Goal: Navigation & Orientation: Find specific page/section

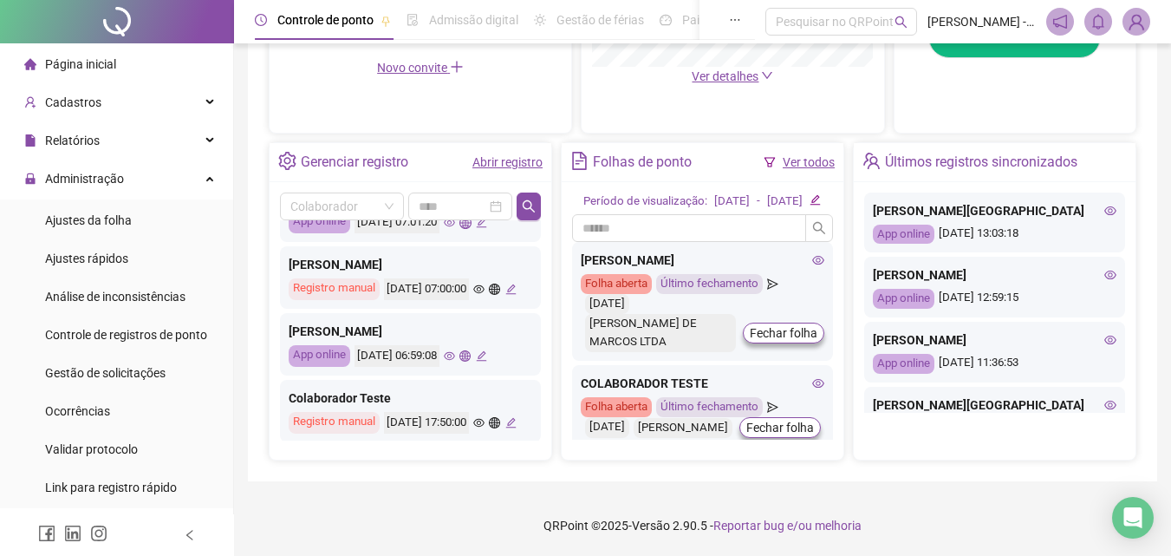
scroll to position [694, 0]
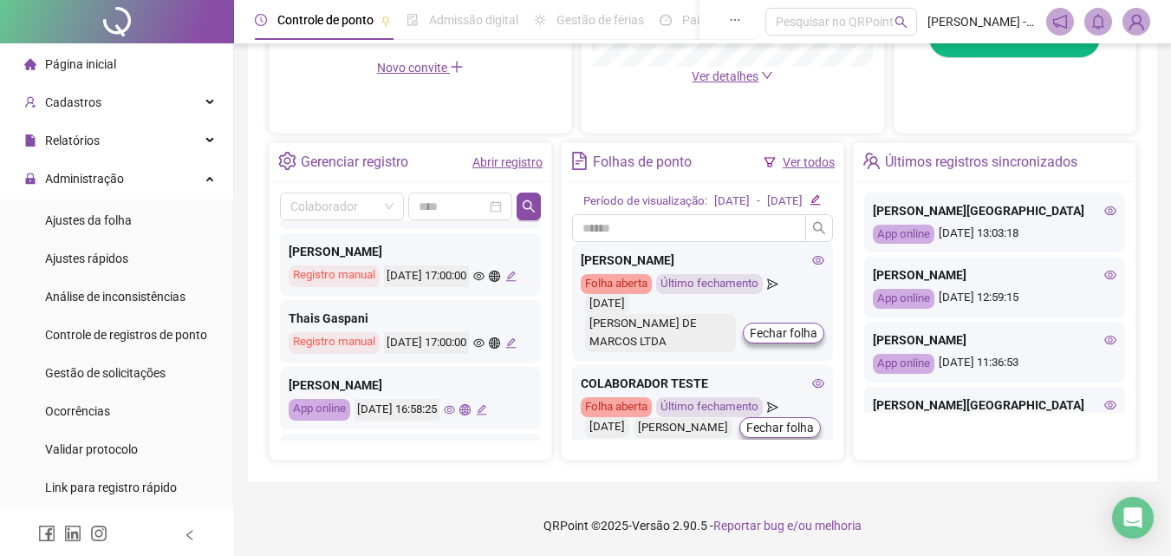
click at [121, 67] on li "Página inicial" at bounding box center [116, 64] width 226 height 35
click at [87, 46] on ul "Página inicial Cadastros Relatórios Administração Ajustes da folha Ajustes rápi…" at bounding box center [117, 449] width 234 height 812
click at [95, 60] on span "Página inicial" at bounding box center [80, 64] width 71 height 14
click at [125, 65] on li "Página inicial" at bounding box center [116, 64] width 226 height 35
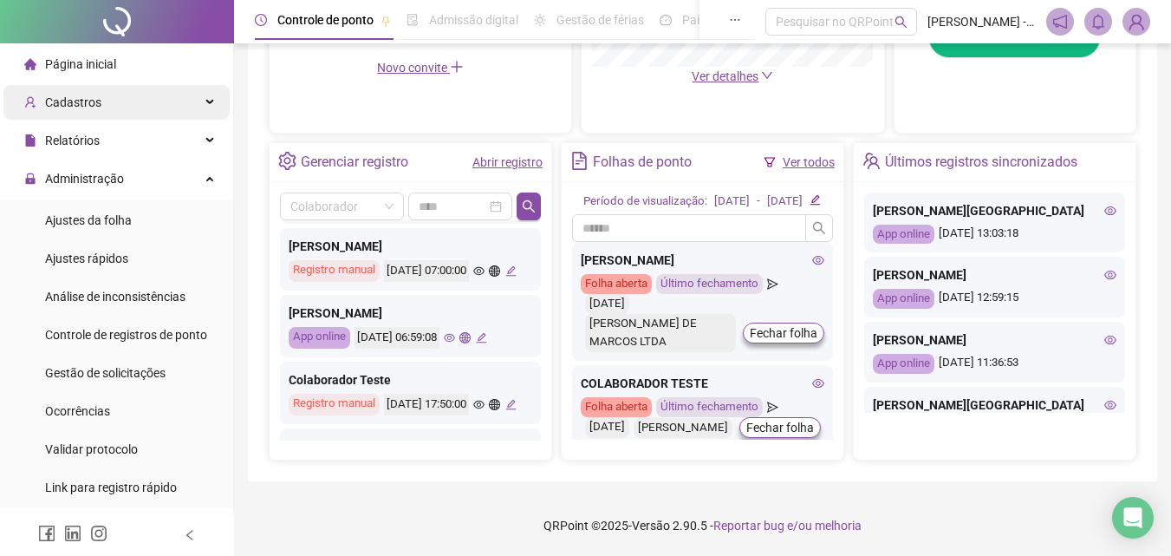
scroll to position [347, 0]
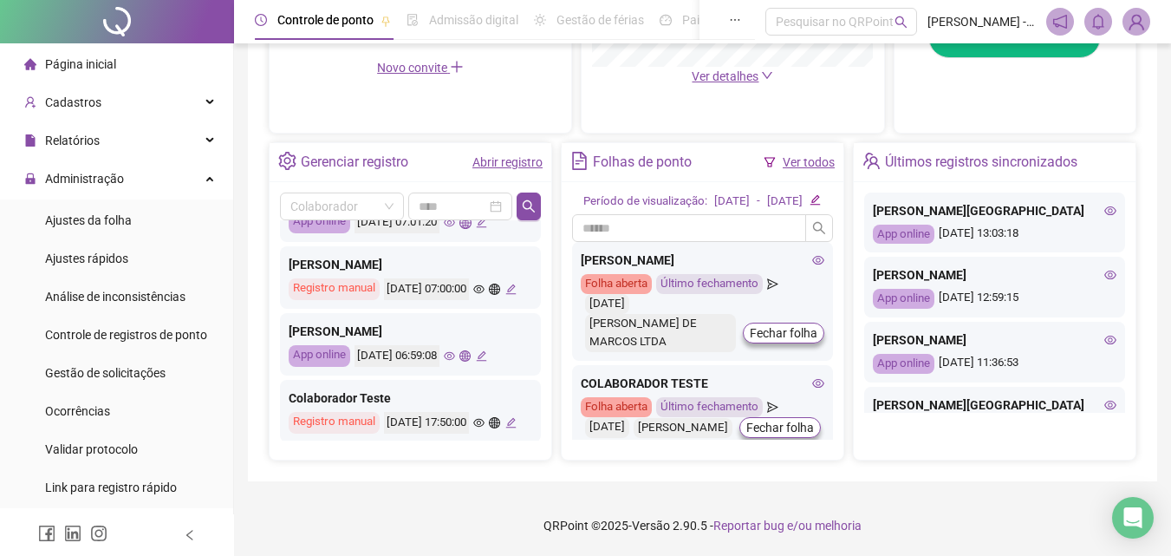
click at [161, 64] on li "Página inicial" at bounding box center [116, 64] width 226 height 35
click at [146, 58] on li "Página inicial" at bounding box center [116, 64] width 226 height 35
click at [172, 70] on li "Página inicial" at bounding box center [116, 64] width 226 height 35
click at [157, 55] on li "Página inicial" at bounding box center [116, 64] width 226 height 35
click at [122, 50] on li "Página inicial" at bounding box center [116, 64] width 226 height 35
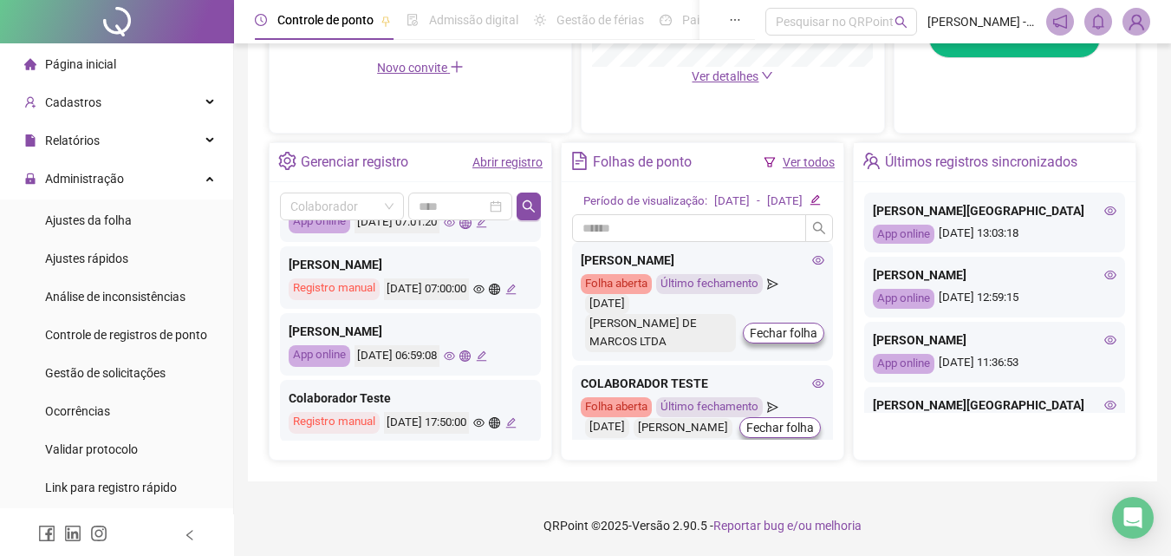
click at [103, 59] on span "Página inicial" at bounding box center [80, 64] width 71 height 14
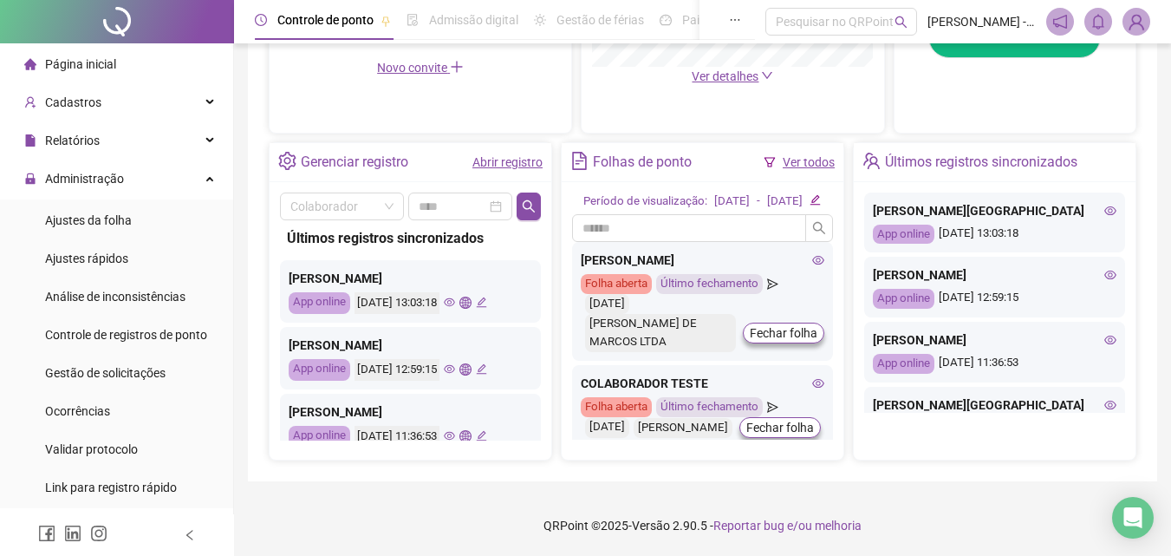
scroll to position [0, 0]
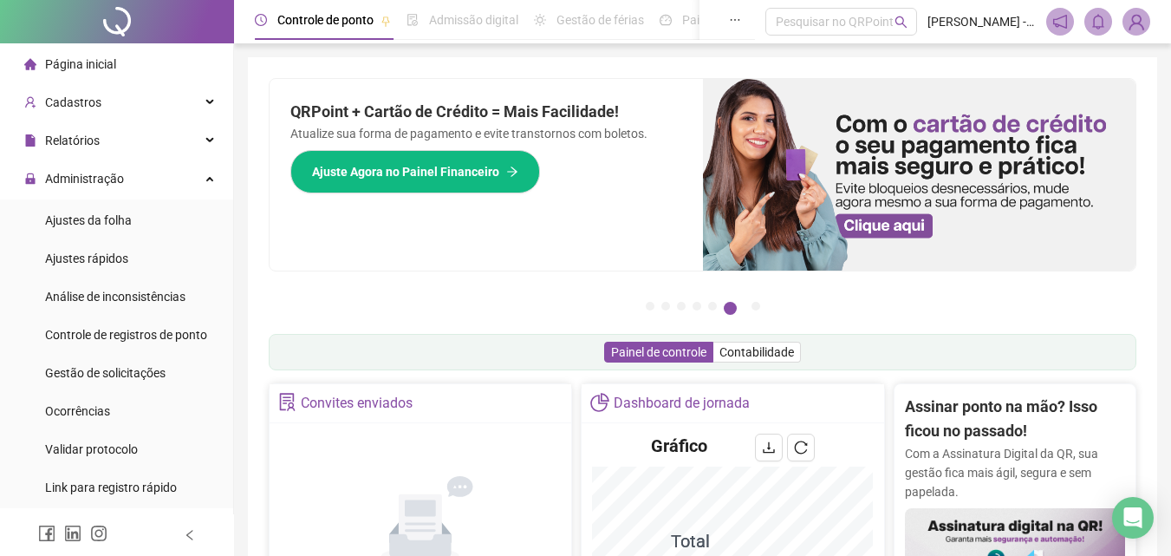
click at [188, 68] on li "Página inicial" at bounding box center [116, 64] width 226 height 35
